Goal: Obtain resource: Download file/media

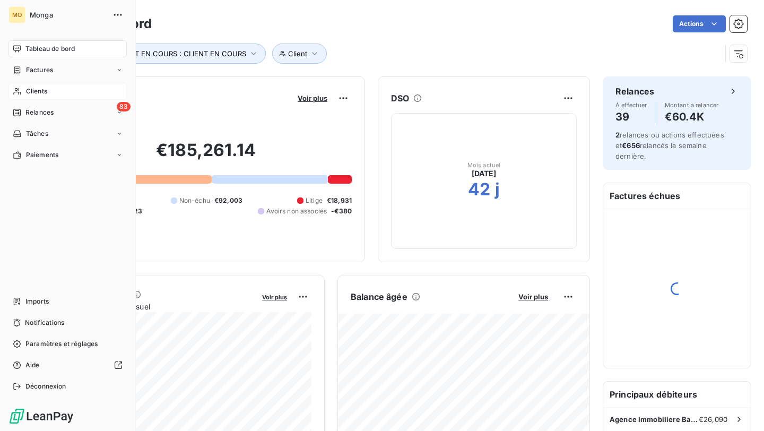
click at [36, 90] on span "Clients" at bounding box center [36, 91] width 21 height 10
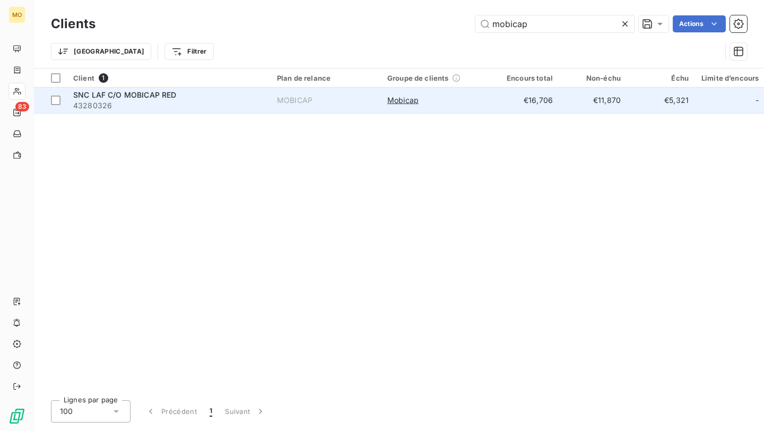
type input "mobicap"
click at [259, 99] on div "SNC LAF C/O MOBICAP RED" at bounding box center [168, 95] width 191 height 11
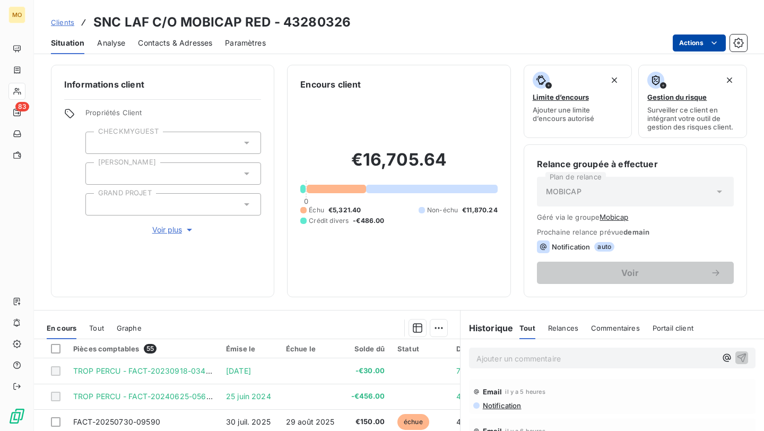
click at [679, 48] on html "MO 83 Clients SNC LAF C/O MOBICAP RED - 43280326 Situation Analyse Contacts & A…" at bounding box center [382, 215] width 764 height 431
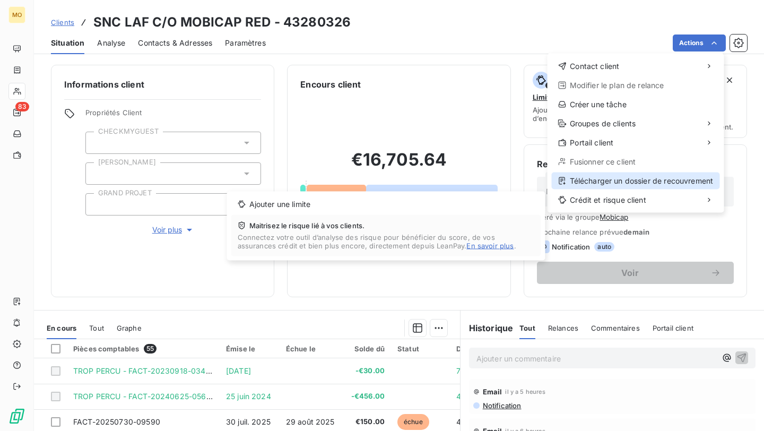
click at [575, 185] on div "Télécharger un dossier de recouvrement" at bounding box center [636, 180] width 168 height 17
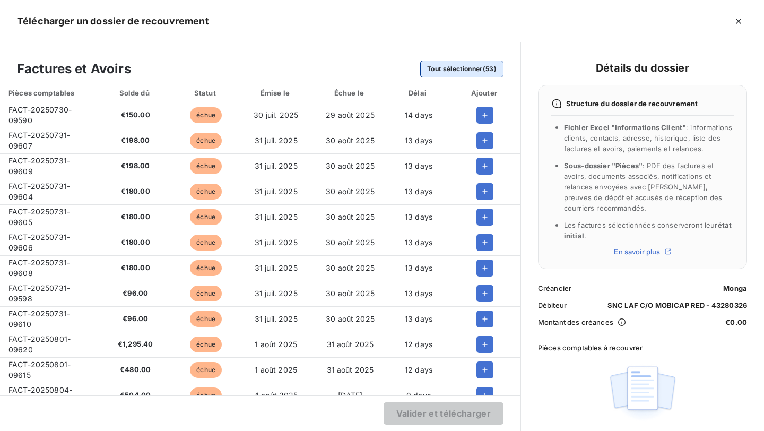
click at [447, 69] on button "Tout sélectionner (53)" at bounding box center [461, 68] width 83 height 17
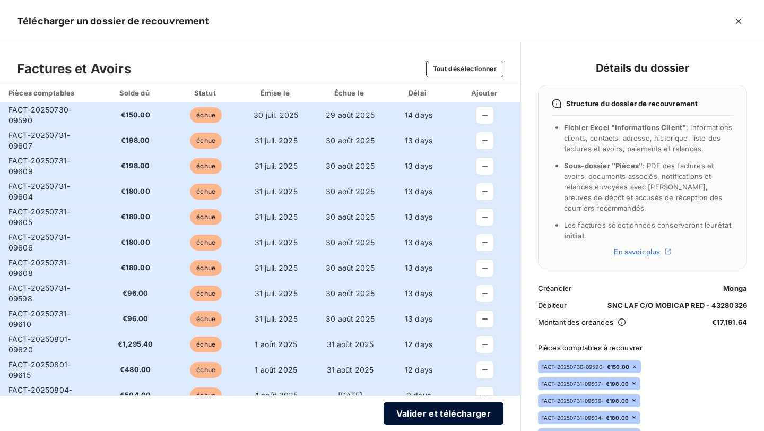
click at [415, 409] on button "Valider et télécharger" at bounding box center [443, 413] width 120 height 22
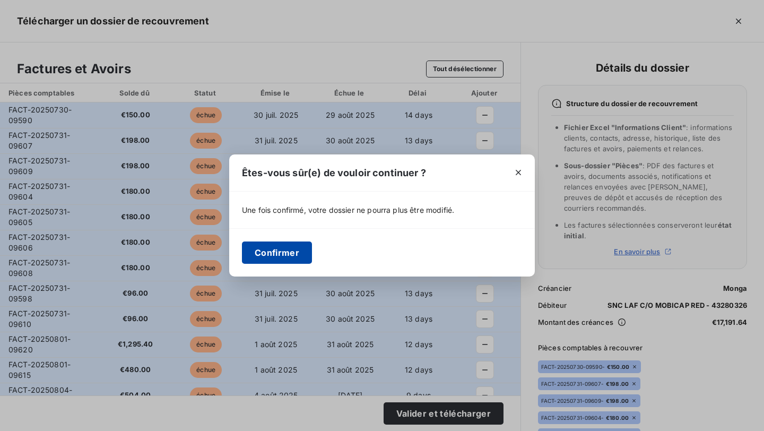
click at [298, 249] on button "Confirmer" at bounding box center [277, 252] width 70 height 22
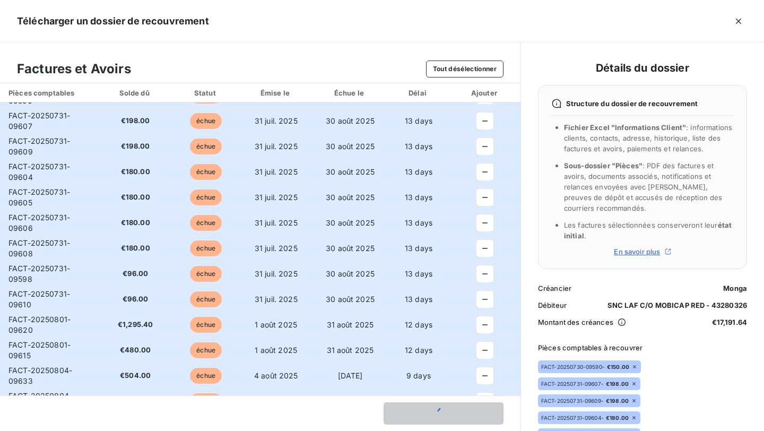
scroll to position [21, 0]
